Goal: Obtain resource: Obtain resource

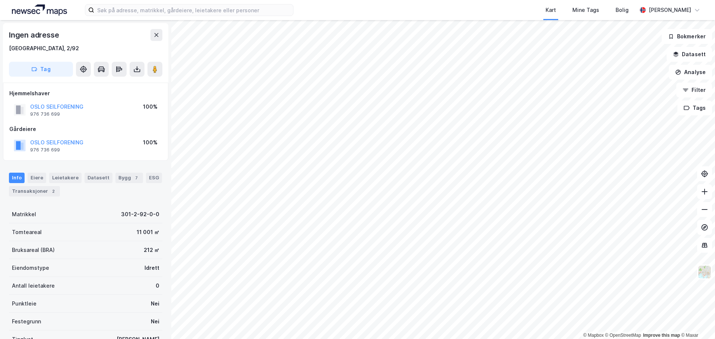
click at [510, 0] on html "Kart Mine Tags [PERSON_NAME] © Mapbox © OpenStreetMap Improve this map © Maxar …" at bounding box center [357, 169] width 715 height 339
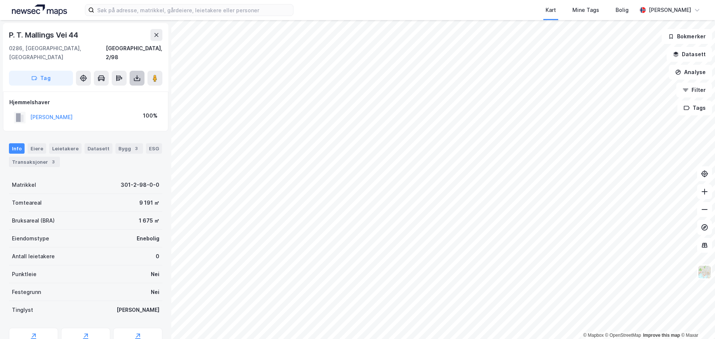
click at [133, 74] on icon at bounding box center [136, 77] width 7 height 7
click at [138, 77] on icon at bounding box center [136, 78] width 3 height 2
click at [110, 90] on div "Last ned grunnbok" at bounding box center [100, 93] width 43 height 6
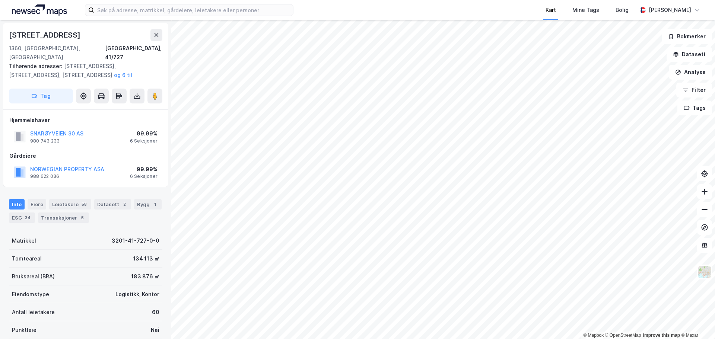
scroll to position [0, 0]
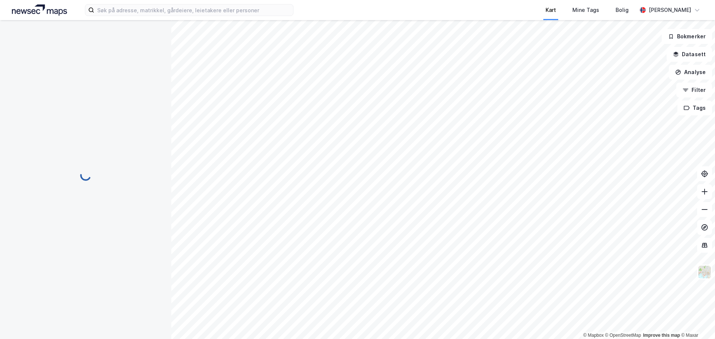
scroll to position [0, 0]
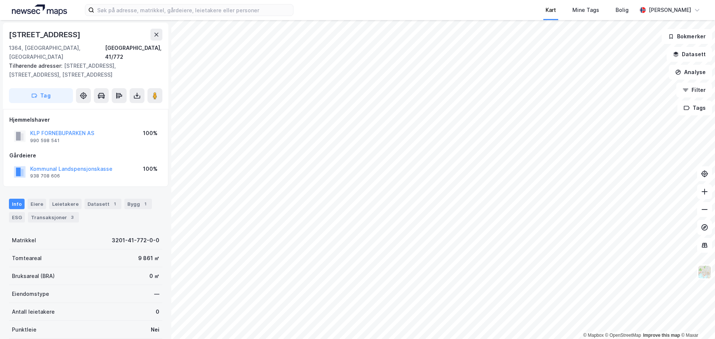
scroll to position [0, 0]
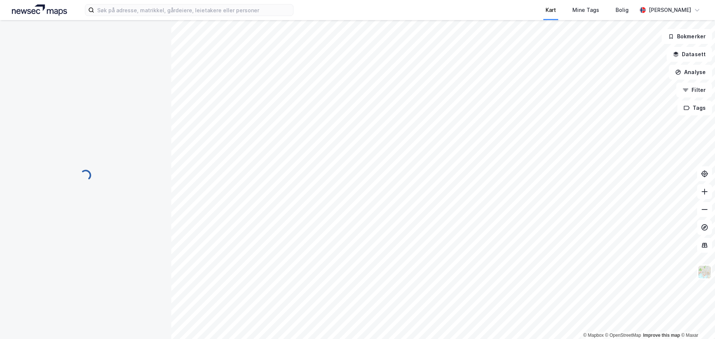
scroll to position [0, 0]
